Goal: Task Accomplishment & Management: Manage account settings

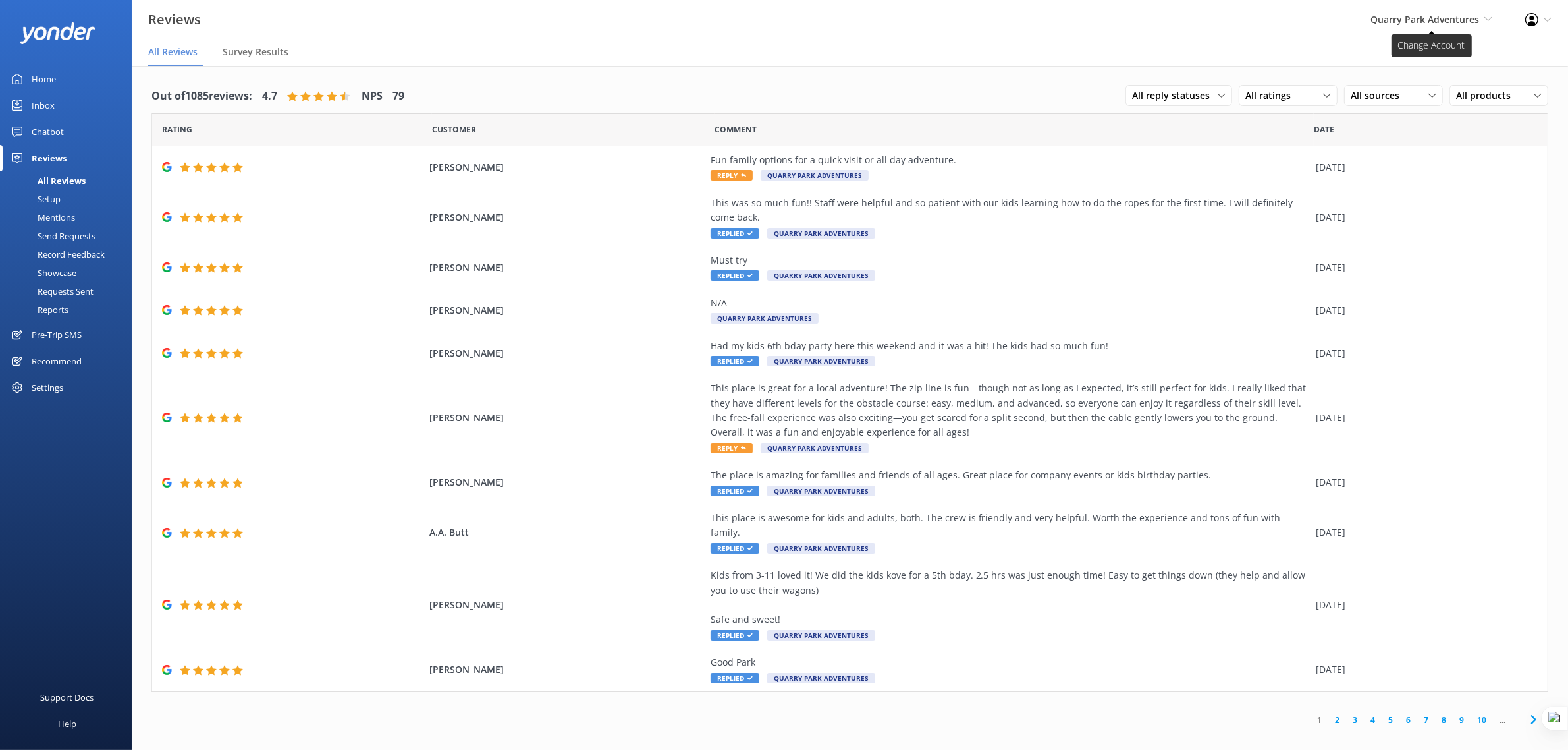
click at [1446, 26] on span "Quarry Park Adventures Yonder Demo Musket Cove Island Resort & Marina Bea Abel …" at bounding box center [1431, 19] width 122 height 15
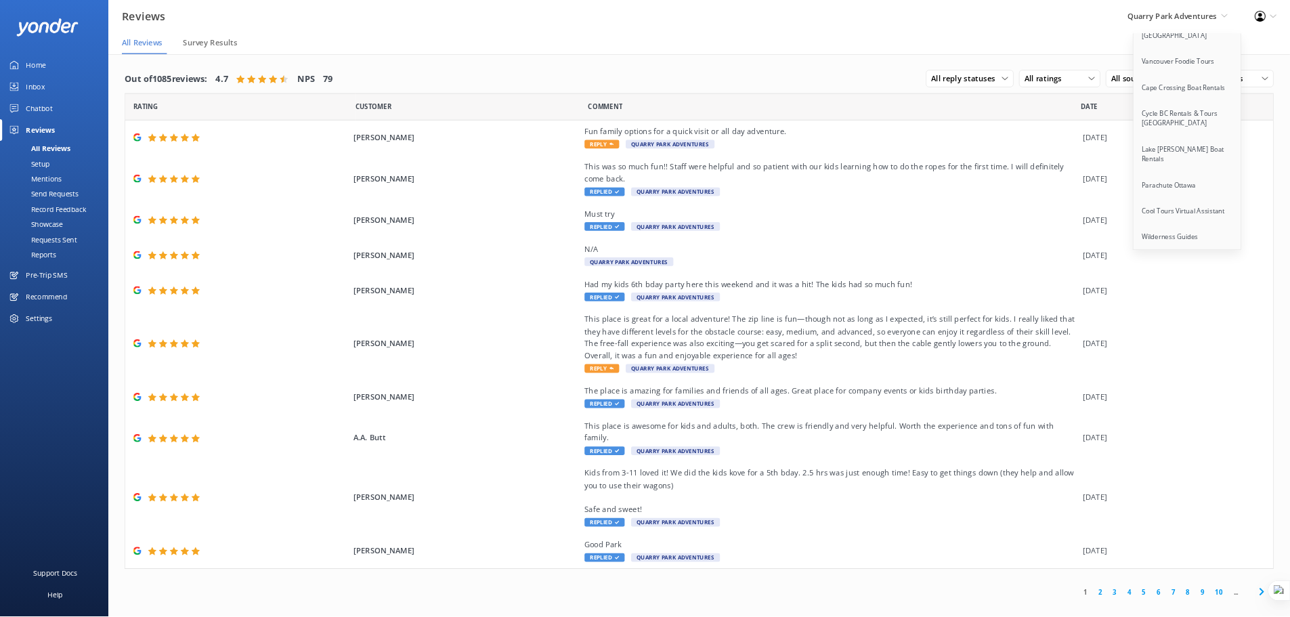
scroll to position [10820, 0]
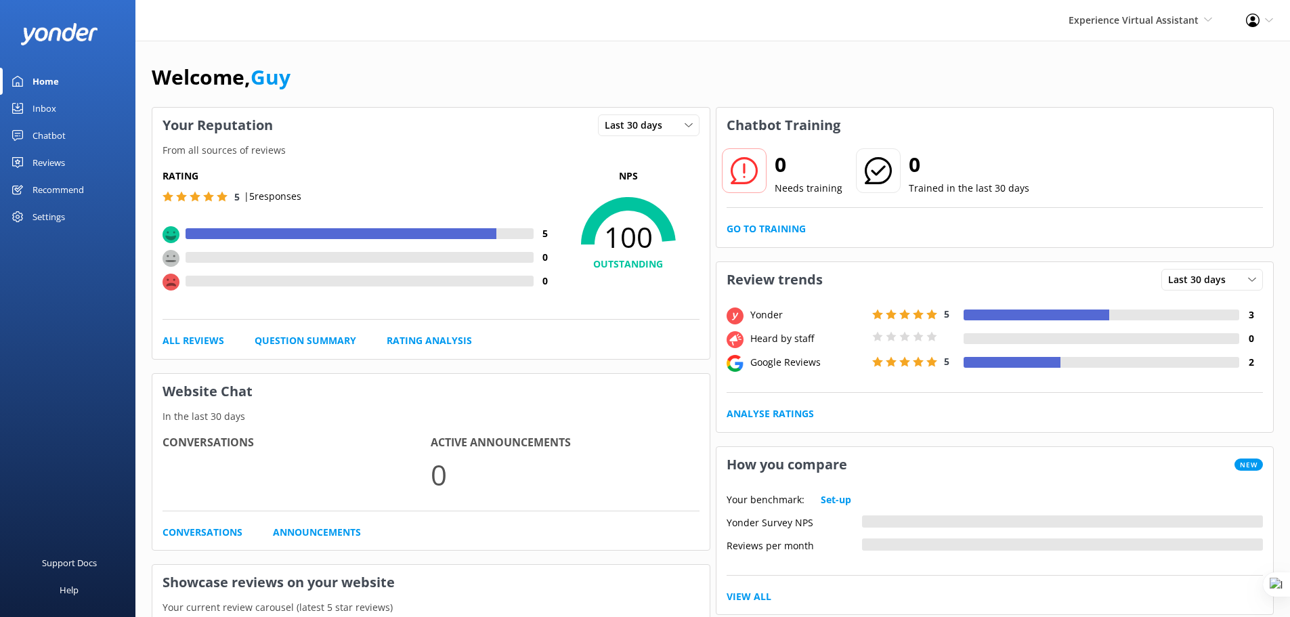
scroll to position [17, 0]
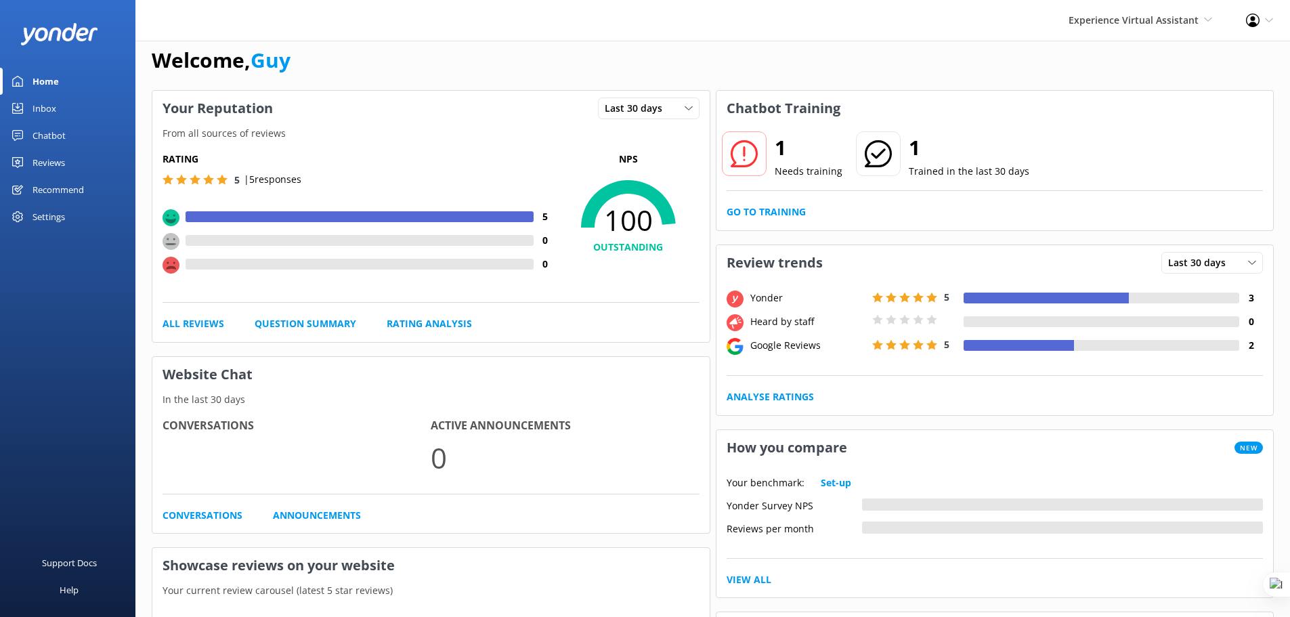
click at [59, 217] on div "Settings" at bounding box center [49, 216] width 33 height 27
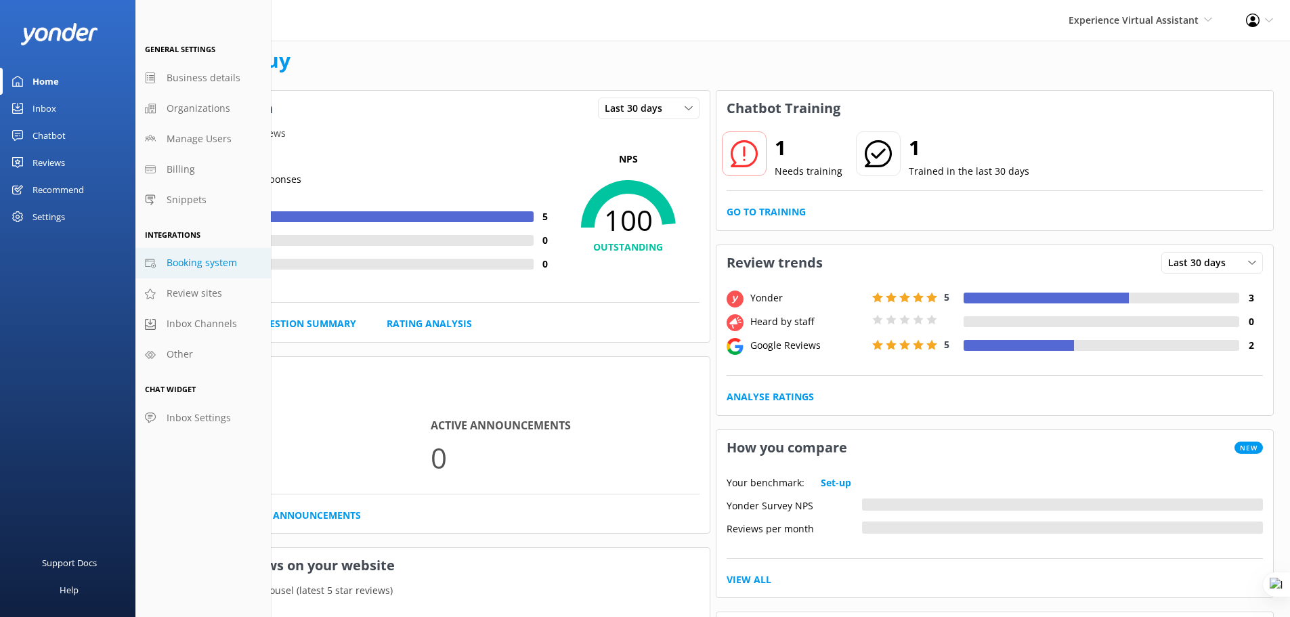
click at [200, 257] on span "Booking system" at bounding box center [202, 262] width 70 height 15
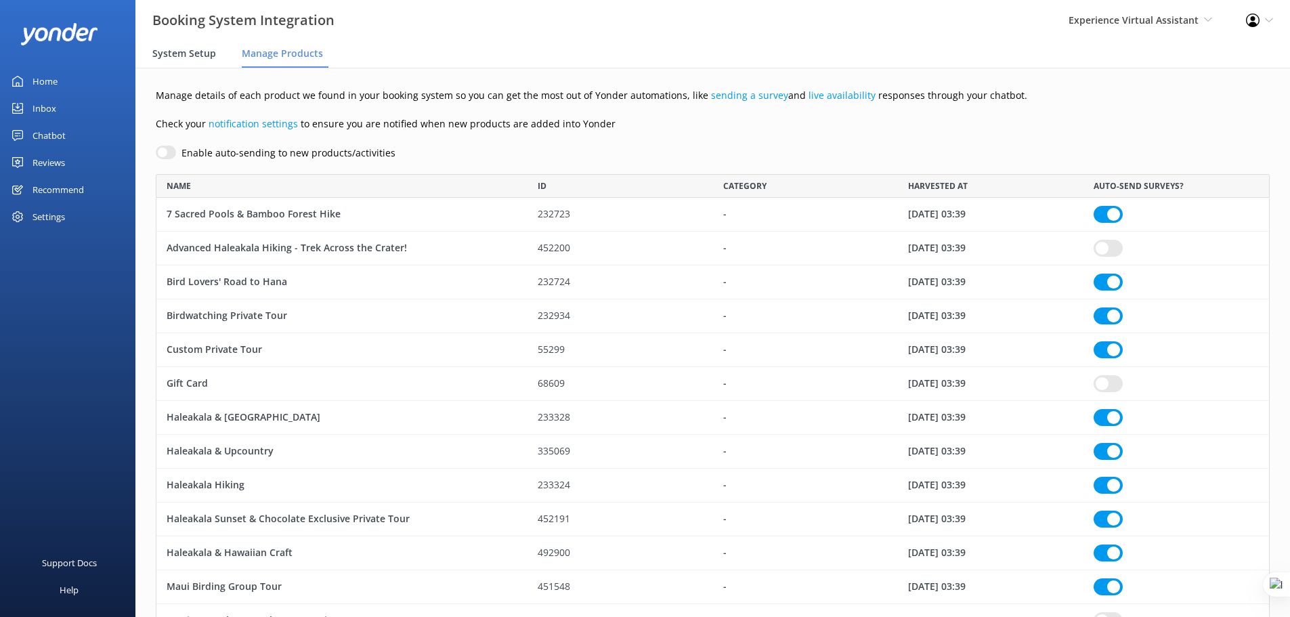
click at [191, 56] on span "System Setup" at bounding box center [184, 54] width 64 height 14
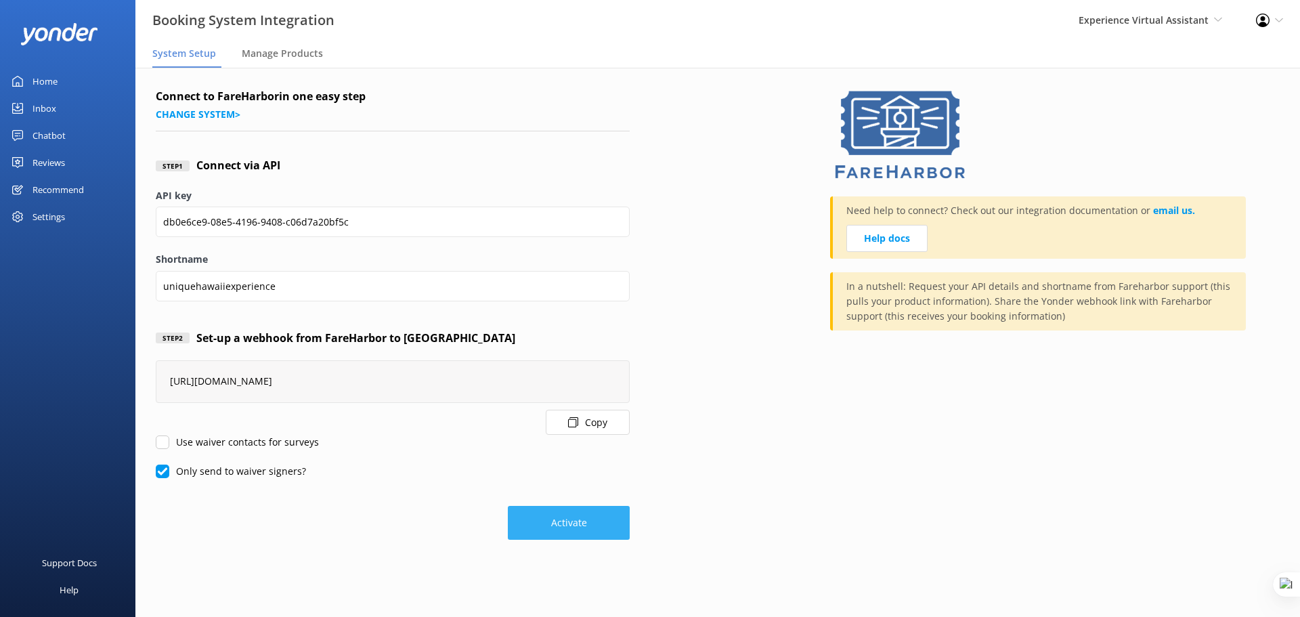
click at [565, 526] on button "Activate" at bounding box center [569, 523] width 122 height 34
click at [276, 59] on span "Manage Products" at bounding box center [282, 54] width 81 height 14
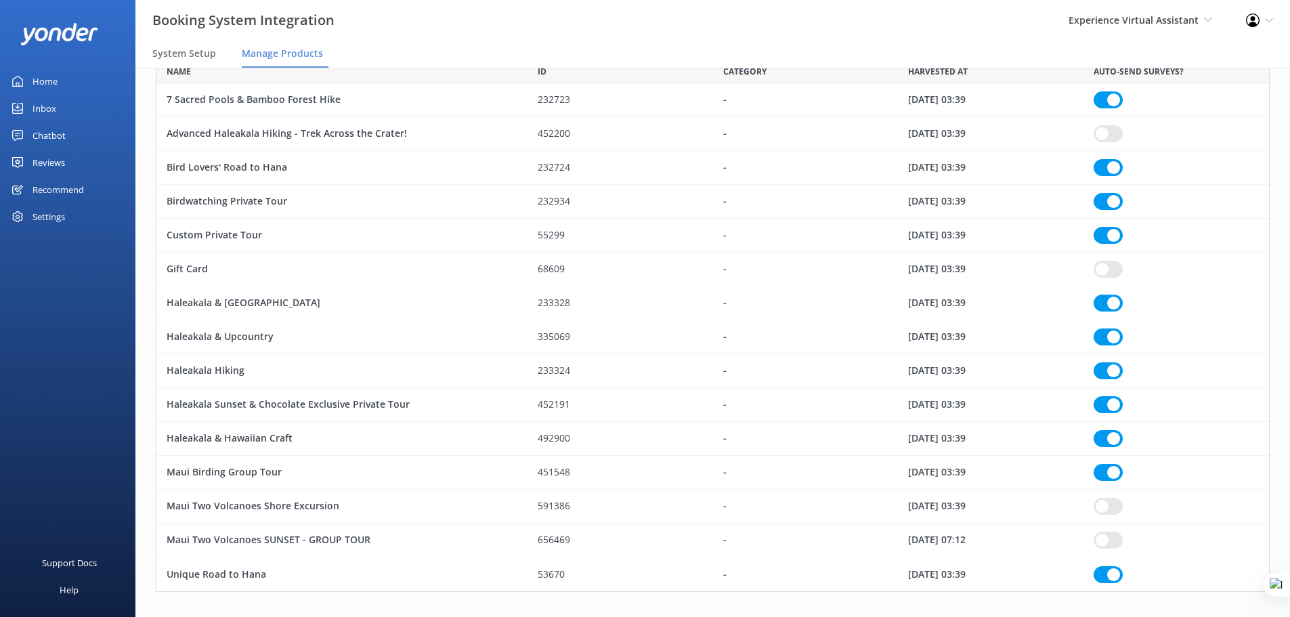
scroll to position [131, 0]
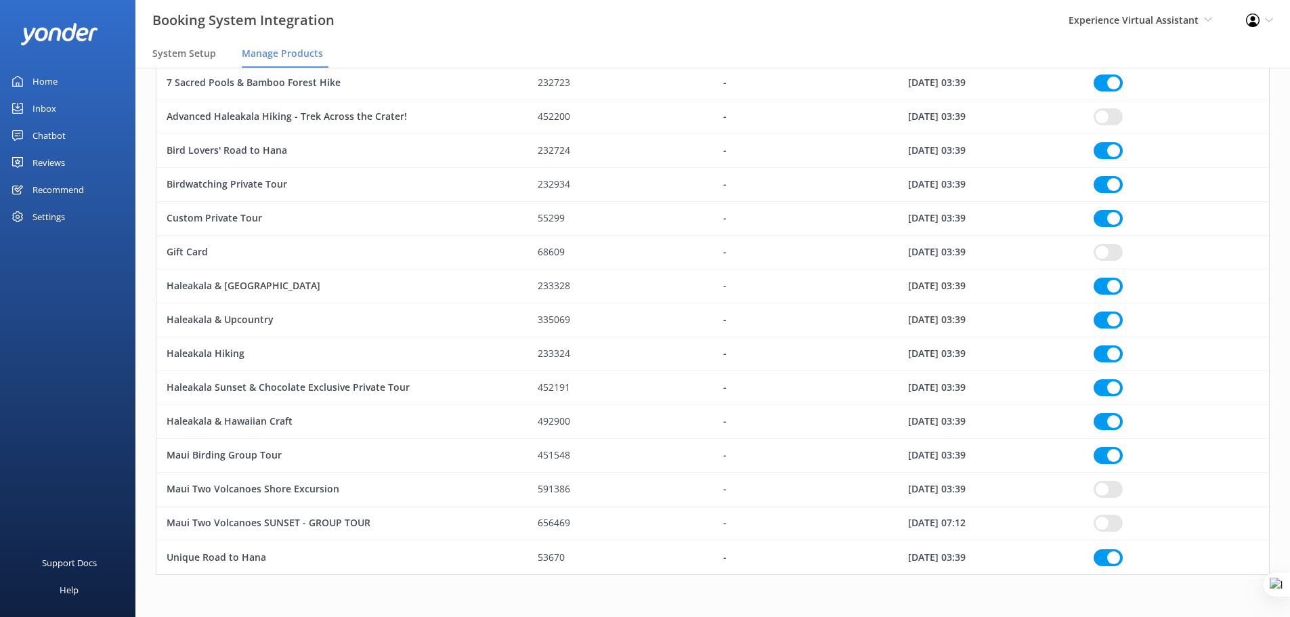
click at [797, 58] on nav "System Setup Manage Products" at bounding box center [712, 54] width 1155 height 27
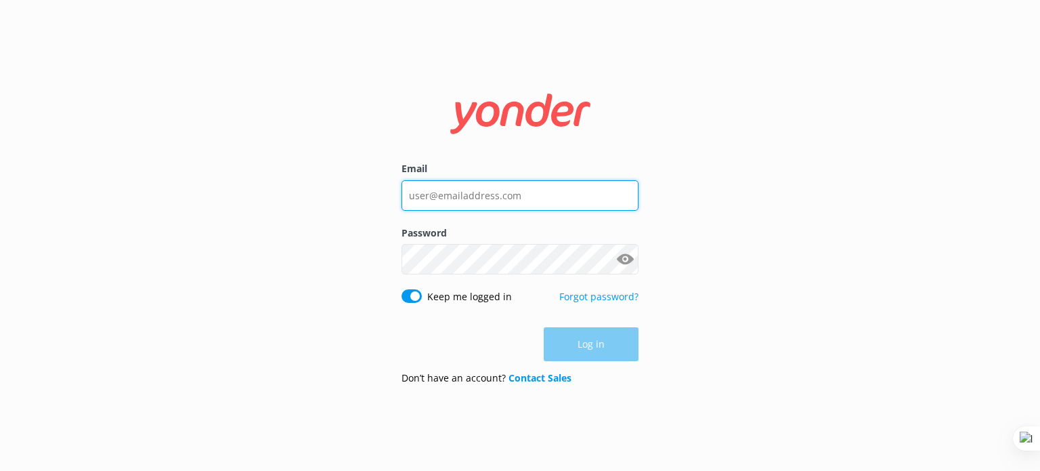
type input "[EMAIL_ADDRESS][DOMAIN_NAME]"
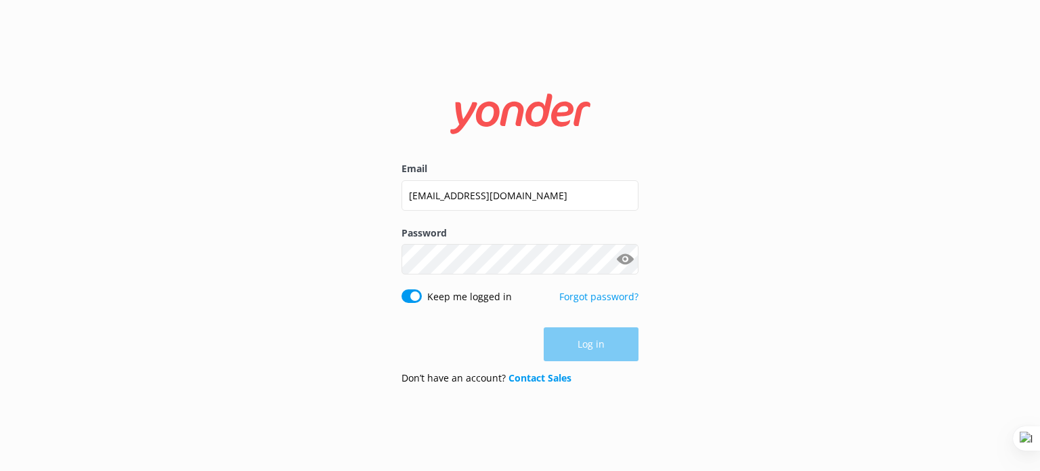
click at [718, 219] on div "Email [EMAIL_ADDRESS][DOMAIN_NAME] Password Show password Keep me logged in For…" at bounding box center [520, 235] width 1040 height 471
click at [607, 341] on button "Log in" at bounding box center [591, 345] width 95 height 34
